Goal: Task Accomplishment & Management: Manage account settings

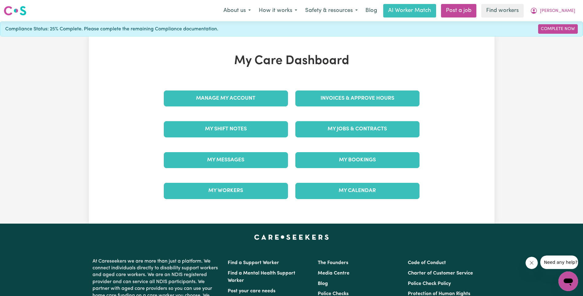
click at [334, 119] on div "My Jobs & Contracts" at bounding box center [356, 129] width 131 height 31
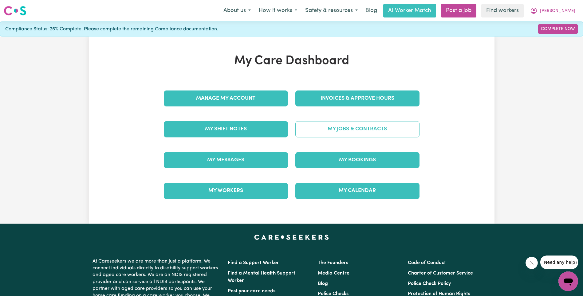
click at [335, 127] on link "My Jobs & Contracts" at bounding box center [357, 129] width 124 height 16
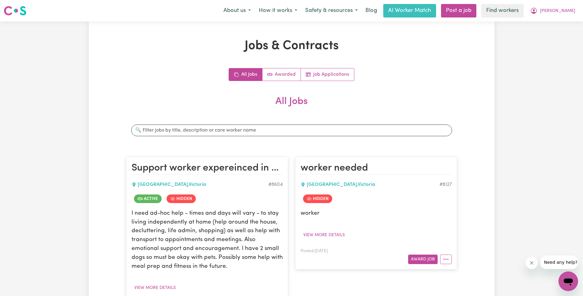
scroll to position [48, 0]
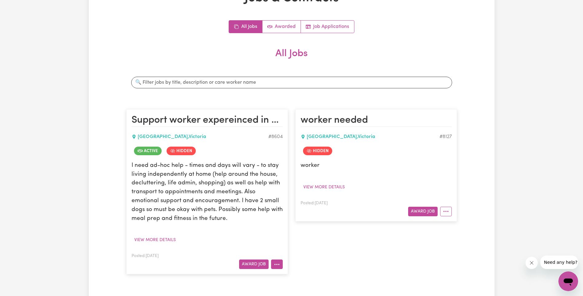
click at [279, 264] on button "More options" at bounding box center [277, 265] width 12 height 10
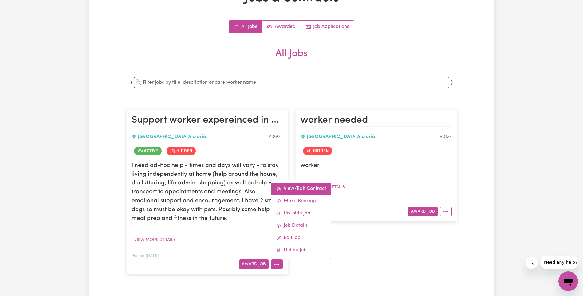
click at [302, 189] on link "View/Edit Contract" at bounding box center [301, 189] width 60 height 12
select select "WEEKDAY_DAYTIME"
select select "ASSISTANCE_SELF_CARE"
select select "ONE"
select select "[DATE]"
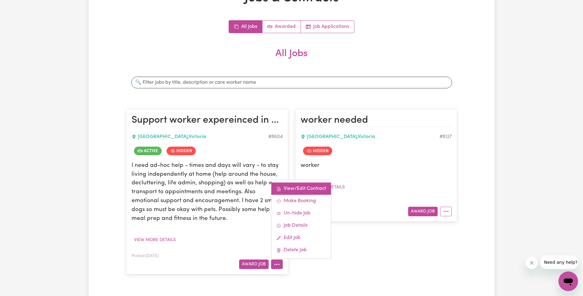
select select "ASSISTANCE_SELF_CARE"
select select "ONE"
select select "[DATE]"
select select "ASSISTANCE_SELF_CARE"
select select "ONE"
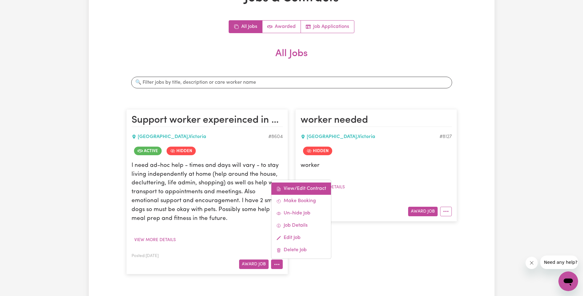
select select "PUBLIC_HOLIDAY"
select select "ASSISTANCE_SELF_CARE"
select select "ONE"
select select "WEEKDAY_EVENING"
select select "ASSISTANCE_SELF_CARE"
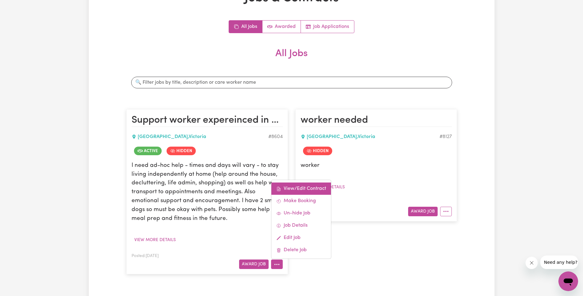
select select "ONE"
select select "OVERNIGHT_ACTIVE"
select select "OVERNIGHT_ACTIVE_STANDARD"
select select "ONE"
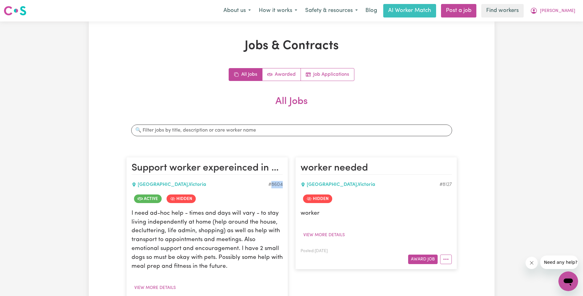
scroll to position [88, 0]
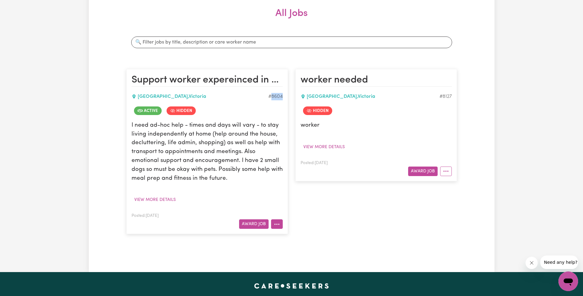
click at [277, 227] on icon "More options" at bounding box center [277, 224] width 6 height 6
click at [300, 197] on link "Edit Job" at bounding box center [301, 198] width 60 height 12
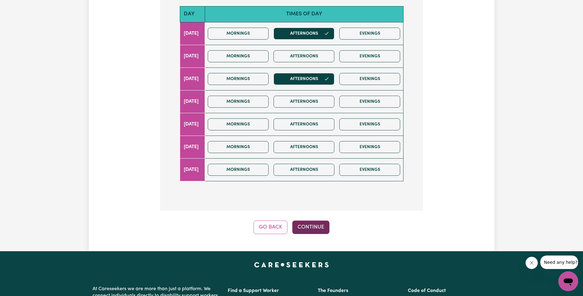
click at [324, 225] on button "Continue" at bounding box center [310, 228] width 37 height 14
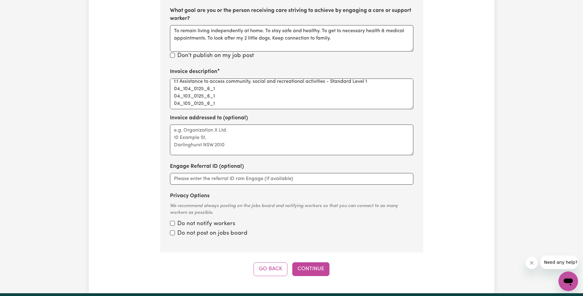
scroll to position [2, 0]
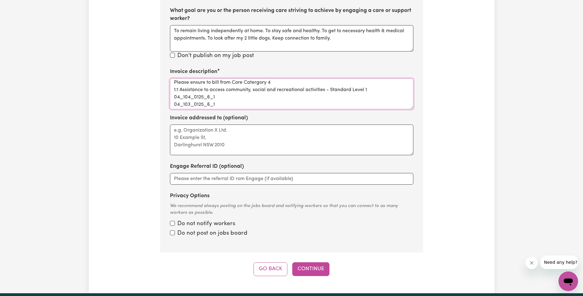
click at [205, 98] on textarea "Please ensure to bill from Core Catergory 4 1:1 Assistance to access community,…" at bounding box center [291, 94] width 243 height 31
click at [327, 100] on textarea "Please ensure to bill from Core Catergory 4 1:1 Assistance to access community,…" at bounding box center [291, 94] width 243 height 31
click at [378, 89] on textarea "Please ensure to bill from Core Catergory 4 1:1 Assistance to access community,…" at bounding box center [291, 94] width 243 height 31
click at [372, 90] on textarea "Please ensure to bill from Core Catergory 4 1:1 Assistance to access community,…" at bounding box center [291, 94] width 243 height 31
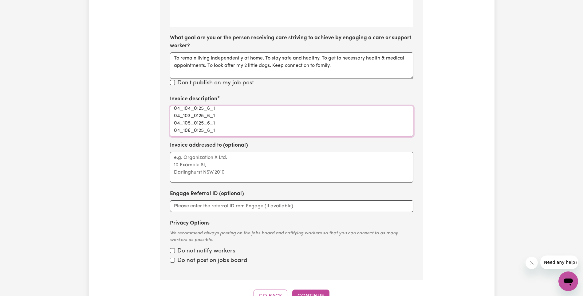
scroll to position [294, 0]
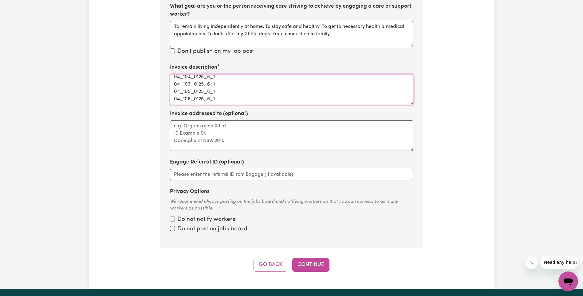
click at [227, 99] on textarea "Please ensure to bill from Core Catergory 4 1:1 Assistance to access community,…" at bounding box center [291, 89] width 243 height 31
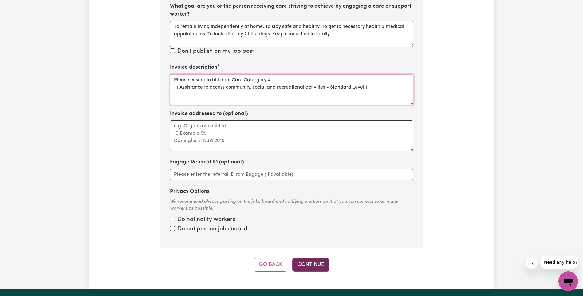
type textarea "Please ensure to bill from Core Catergory 4 1:1 Assistance to access community,…"
click at [315, 266] on button "Continue" at bounding box center [310, 265] width 37 height 14
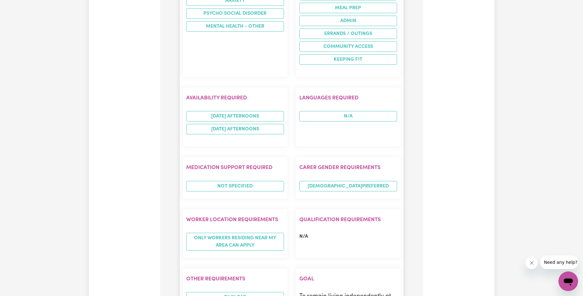
scroll to position [568, 0]
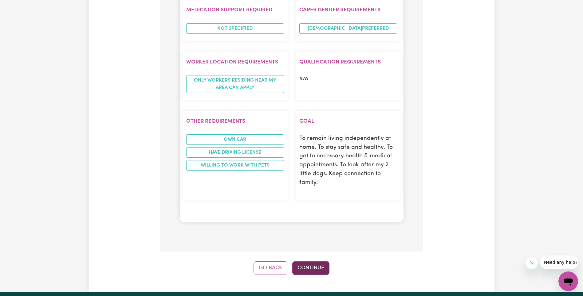
click at [310, 262] on button "Continue" at bounding box center [310, 269] width 37 height 14
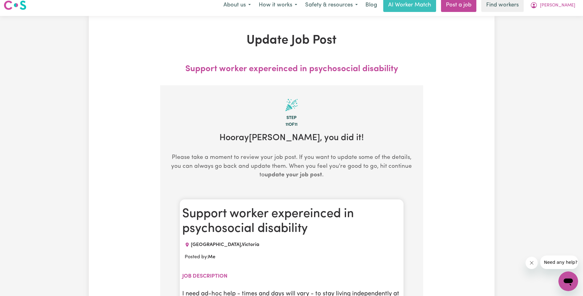
scroll to position [0, 0]
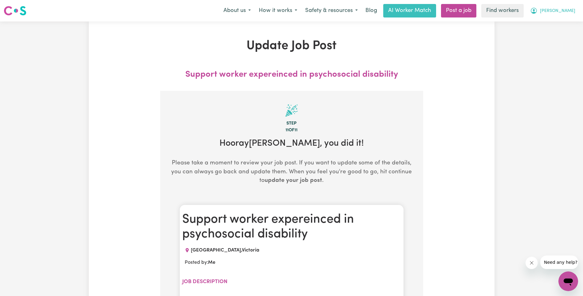
click at [563, 11] on button "[PERSON_NAME]" at bounding box center [552, 10] width 53 height 13
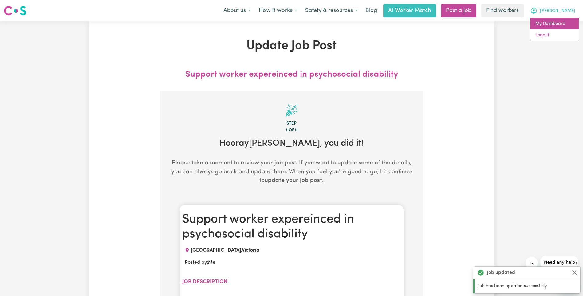
click at [559, 24] on link "My Dashboard" at bounding box center [554, 24] width 49 height 12
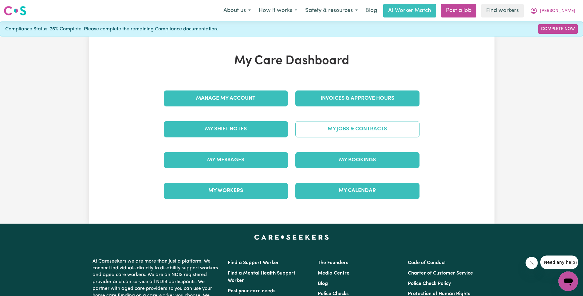
click at [363, 126] on link "My Jobs & Contracts" at bounding box center [357, 129] width 124 height 16
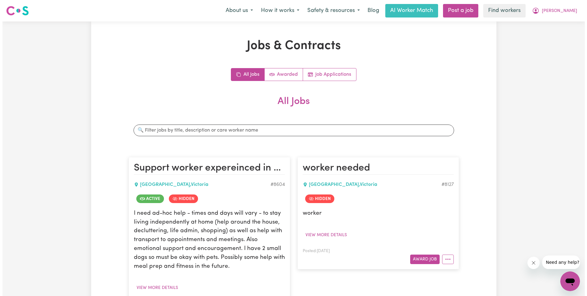
scroll to position [88, 0]
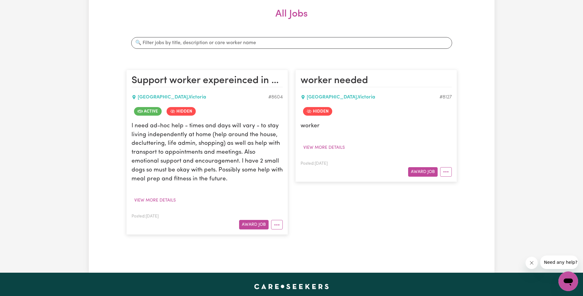
click at [318, 218] on div "worker needed [GEOGRAPHIC_DATA][PERSON_NAME] 8127 Hidden worker View more detai…" at bounding box center [375, 152] width 169 height 177
click at [278, 224] on button "More options" at bounding box center [277, 225] width 12 height 10
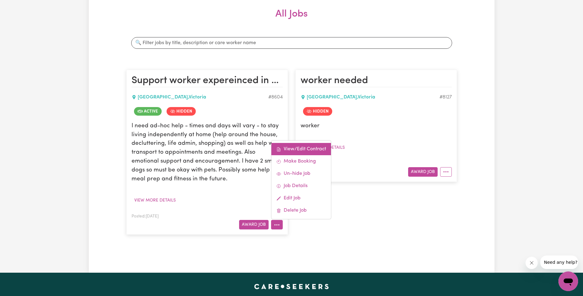
click at [297, 149] on link "View/Edit Contract" at bounding box center [301, 149] width 60 height 12
select select "WEEKDAY_DAYTIME"
select select "ASSISTANCE_SELF_CARE"
select select "ONE"
select select "[DATE]"
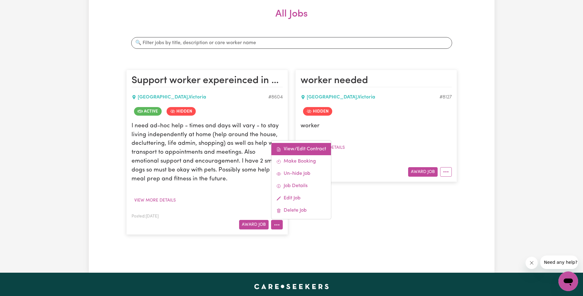
select select "ASSISTANCE_SELF_CARE"
select select "ONE"
select select "[DATE]"
select select "ASSISTANCE_SELF_CARE"
select select "ONE"
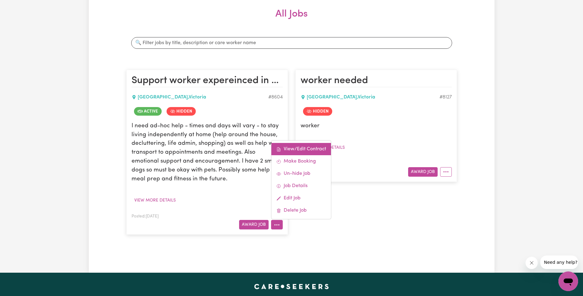
select select "PUBLIC_HOLIDAY"
select select "ASSISTANCE_SELF_CARE"
select select "ONE"
select select "WEEKDAY_EVENING"
select select "ASSISTANCE_SELF_CARE"
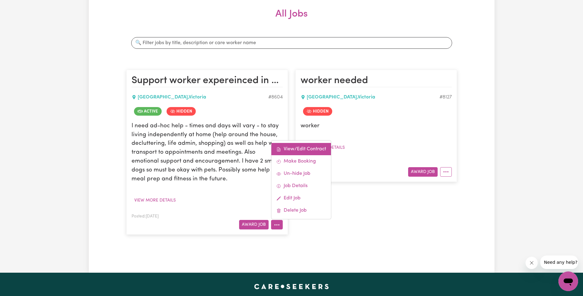
select select "ONE"
select select "OVERNIGHT_ACTIVE"
select select "OVERNIGHT_ACTIVE_STANDARD"
select select "ONE"
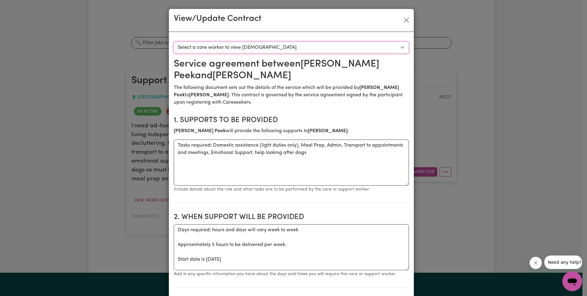
click at [267, 48] on select "Select a care worker to view [DEMOGRAPHIC_DATA] #7096 - [PERSON_NAME] (contract…" at bounding box center [291, 48] width 235 height 12
select select "6708"
click at [326, 102] on p "The following document sets out the details of the service which will be provid…" at bounding box center [291, 95] width 235 height 22
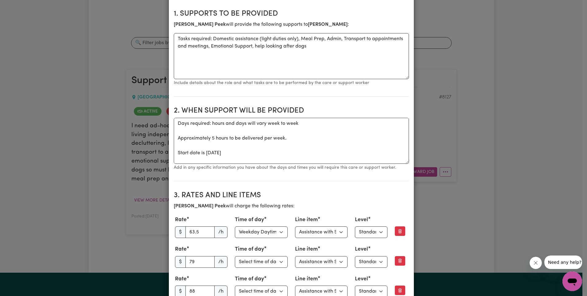
scroll to position [181, 0]
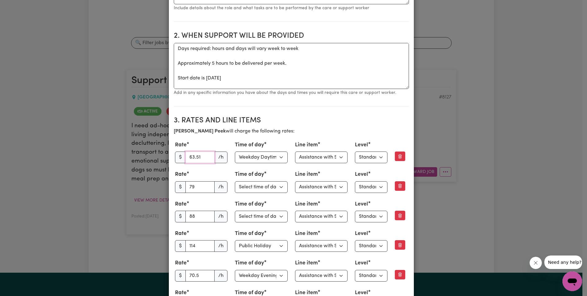
click at [203, 157] on input "63.51" at bounding box center [199, 158] width 29 height 12
paste input "27"
type input "63.27"
click at [322, 156] on select "Select line item Assistance with Self Care Activities Assistance with personal …" at bounding box center [321, 158] width 53 height 12
select select "COMMUNITY_ACCESS"
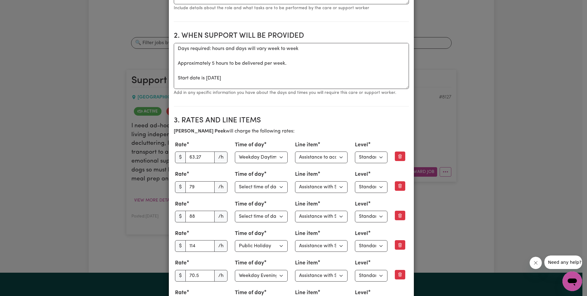
click at [344, 128] on p "[PERSON_NAME] will charge the following rates:" at bounding box center [291, 131] width 235 height 7
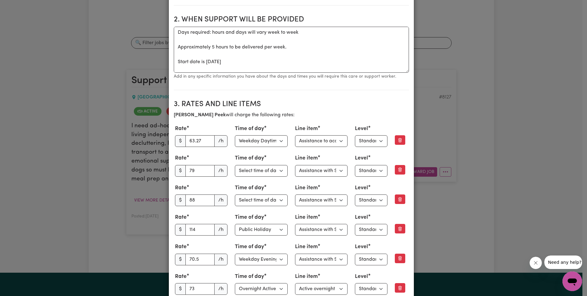
scroll to position [227, 0]
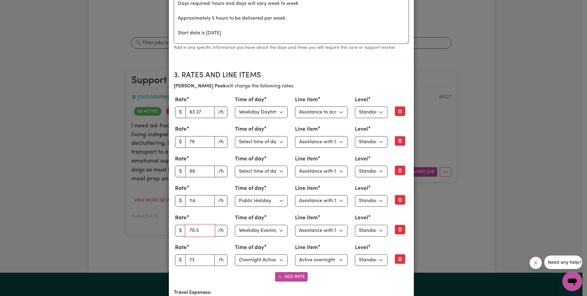
click at [195, 235] on input "70.5" at bounding box center [199, 231] width 29 height 12
paste input "69.74"
type input "69.74"
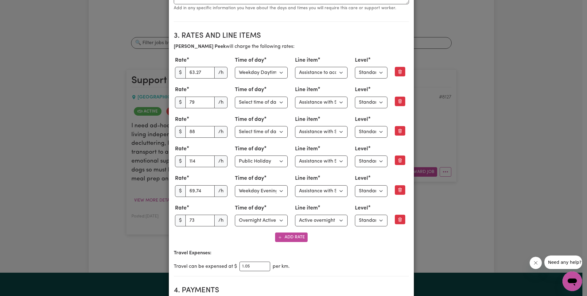
scroll to position [298, 0]
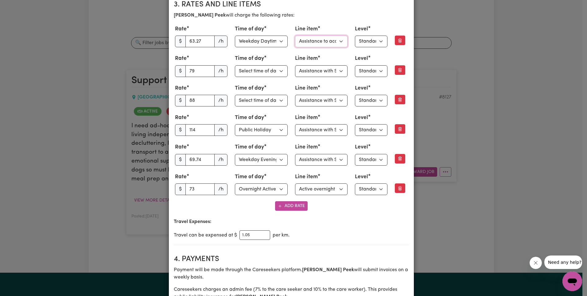
click at [325, 39] on select "Select line item Assistance with Self Care Activities Assistance with personal …" at bounding box center [321, 42] width 53 height 12
click at [330, 72] on select "Select line item Assistance with Self Care Activities Assistance with personal …" at bounding box center [321, 71] width 53 height 12
click at [323, 41] on select "Select line item Assistance with Self Care Activities Assistance with personal …" at bounding box center [321, 42] width 53 height 12
click at [331, 74] on select "Select line item Assistance with Self Care Activities Assistance with personal …" at bounding box center [321, 71] width 53 height 12
select select "COMMUNITY_ACCESS"
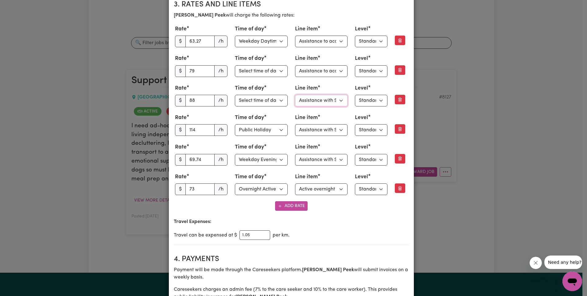
click at [329, 98] on select "Select line item Assistance with Self Care Activities Assistance with personal …" at bounding box center [321, 101] width 53 height 12
select select "COMMUNITY_ACCESS"
click at [326, 134] on select "Select line item Assistance with Self Care Activities Assistance with personal …" at bounding box center [321, 130] width 53 height 12
select select "COMMUNITY_ACCESS"
click at [324, 159] on select "Select line item Assistance with Self Care Activities Assistance with personal …" at bounding box center [321, 160] width 53 height 12
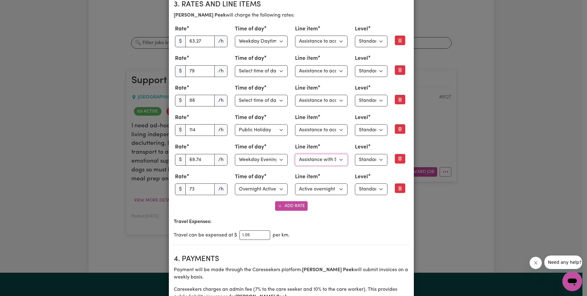
select select "COMMUNITY_ACCESS"
click at [325, 191] on select "Select line item Active overnight - Standard Level 1 Other (Specify in notes)" at bounding box center [321, 190] width 53 height 12
click at [336, 154] on select "Select line item Assistance with Self Care Activities Assistance with personal …" at bounding box center [321, 160] width 53 height 12
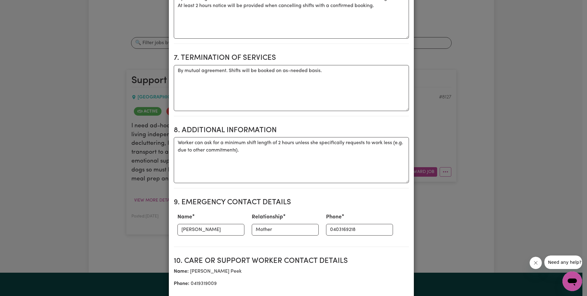
scroll to position [939, 0]
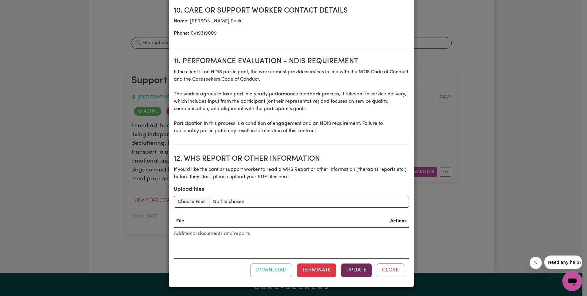
click at [349, 268] on button "Update" at bounding box center [356, 271] width 31 height 14
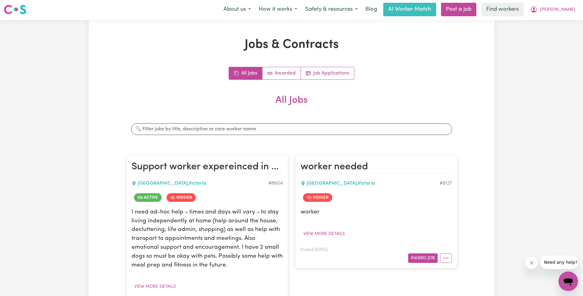
scroll to position [0, 0]
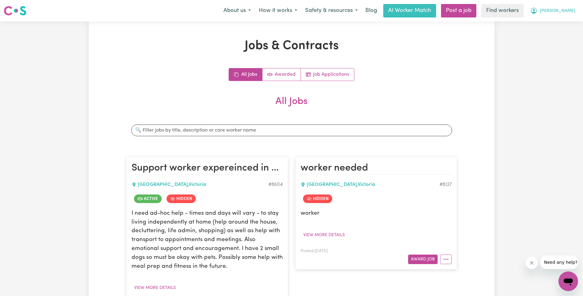
click at [573, 15] on button "[PERSON_NAME]" at bounding box center [552, 10] width 53 height 13
click at [567, 31] on link "Logout" at bounding box center [554, 35] width 49 height 12
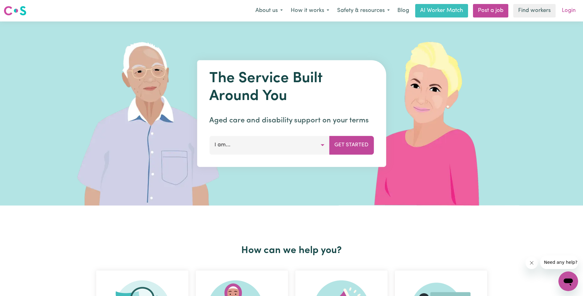
click at [571, 14] on link "Login" at bounding box center [568, 11] width 21 height 14
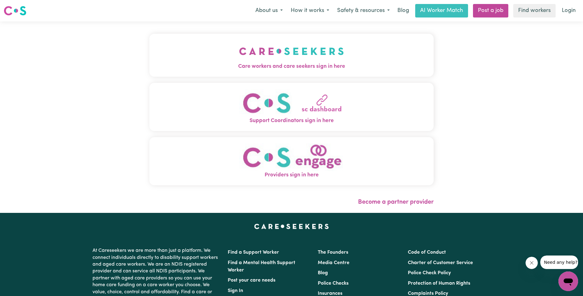
click at [239, 47] on img "Care workers and care seekers sign in here" at bounding box center [291, 51] width 105 height 23
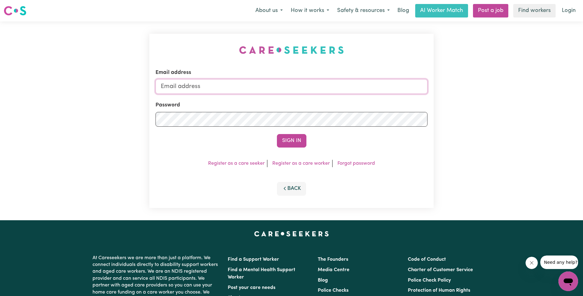
click at [295, 84] on input "Email address" at bounding box center [291, 86] width 272 height 15
type input "[EMAIL_ADDRESS][DOMAIN_NAME]"
click at [283, 138] on button "Sign In" at bounding box center [291, 141] width 29 height 14
